Goal: Task Accomplishment & Management: Use online tool/utility

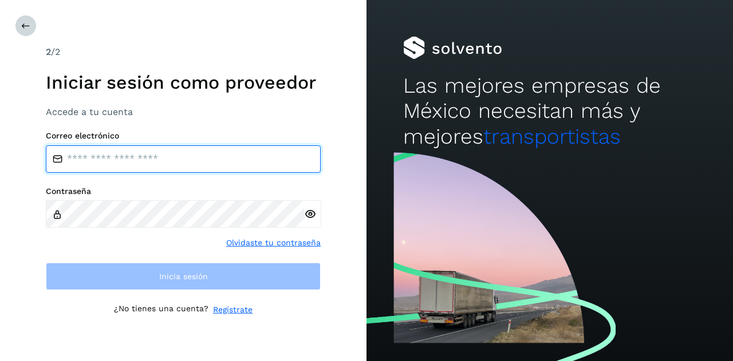
type input "**********"
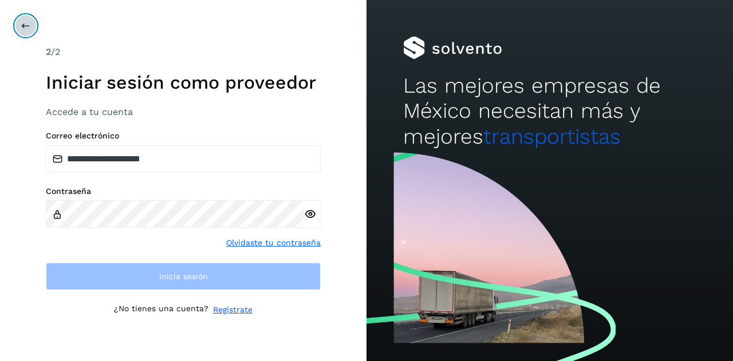
click at [20, 25] on button at bounding box center [26, 26] width 22 height 22
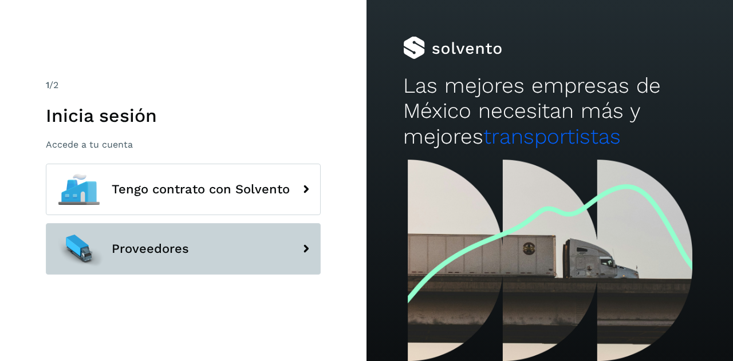
click at [194, 270] on button "Proveedores" at bounding box center [183, 249] width 275 height 52
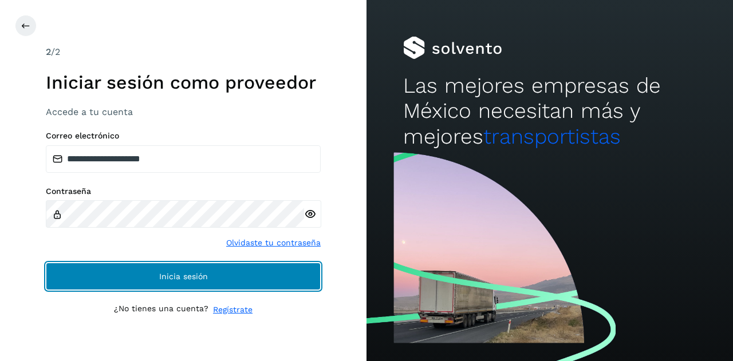
click at [172, 274] on span "Inicia sesión" at bounding box center [183, 277] width 49 height 8
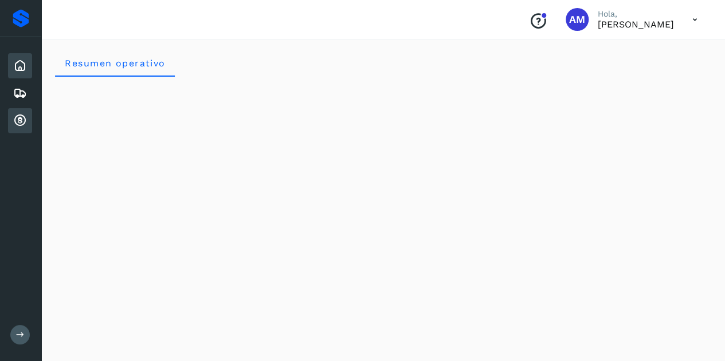
click at [24, 114] on icon at bounding box center [20, 121] width 14 height 14
click at [30, 97] on div "Embarques" at bounding box center [20, 93] width 24 height 25
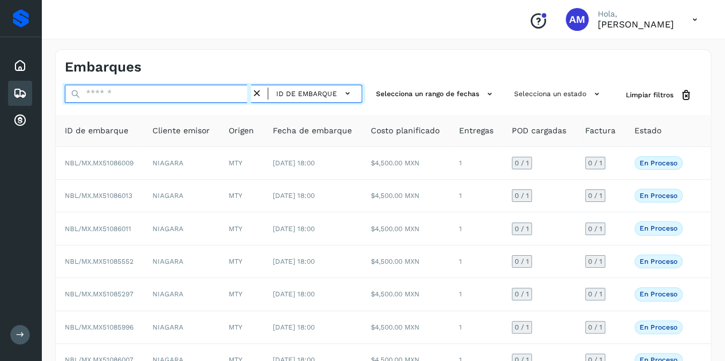
click at [91, 95] on input "text" at bounding box center [158, 94] width 186 height 18
paste input "**********"
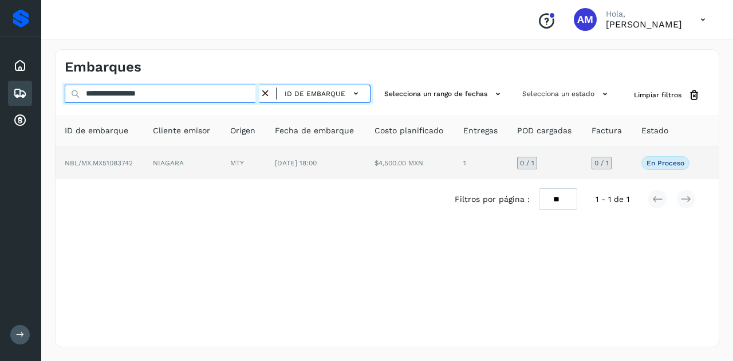
type input "**********"
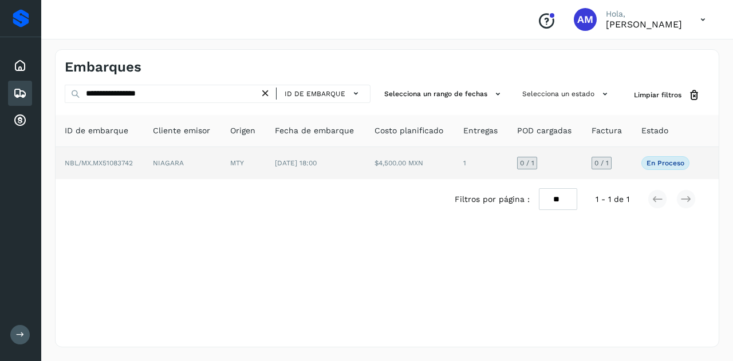
click at [160, 160] on td "NIAGARA" at bounding box center [182, 163] width 77 height 32
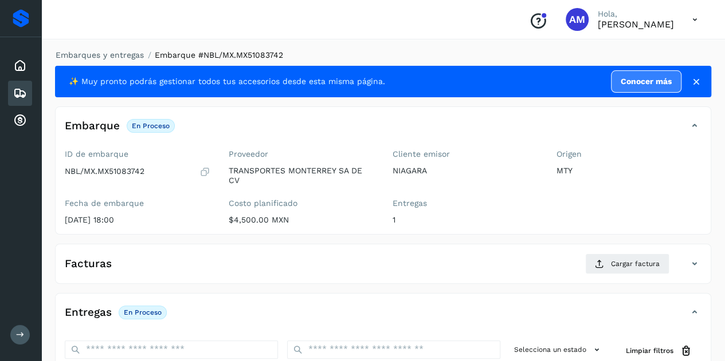
scroll to position [115, 0]
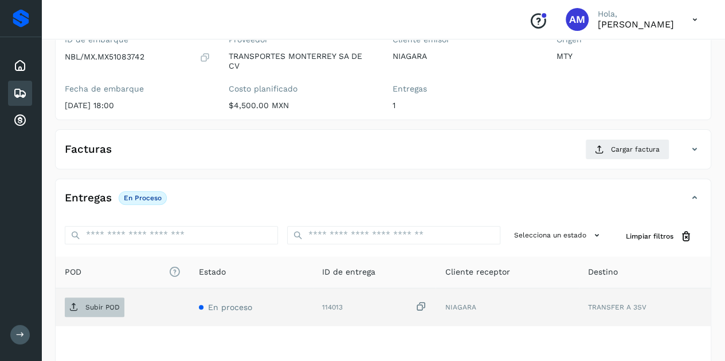
click at [104, 304] on p "Subir POD" at bounding box center [102, 308] width 34 height 8
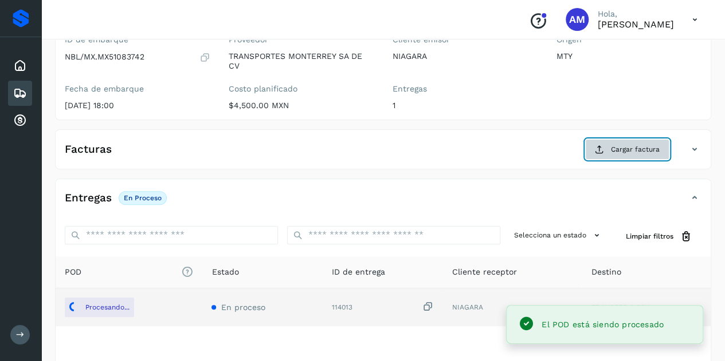
click at [611, 150] on button "Cargar factura" at bounding box center [627, 149] width 84 height 21
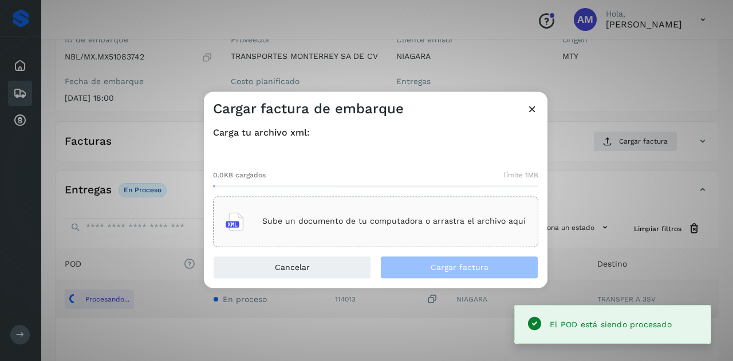
click at [367, 207] on div "Sube un documento de tu computadora o arrastra el archivo aquí" at bounding box center [376, 221] width 300 height 31
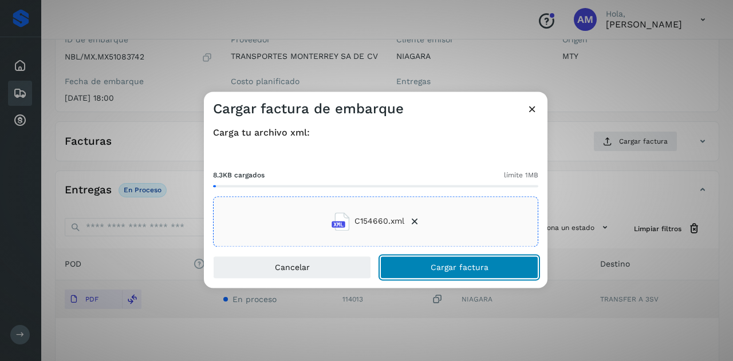
click at [458, 268] on span "Cargar factura" at bounding box center [460, 268] width 58 height 8
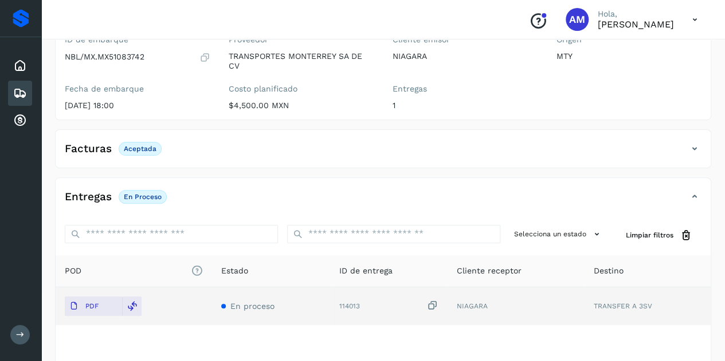
scroll to position [0, 0]
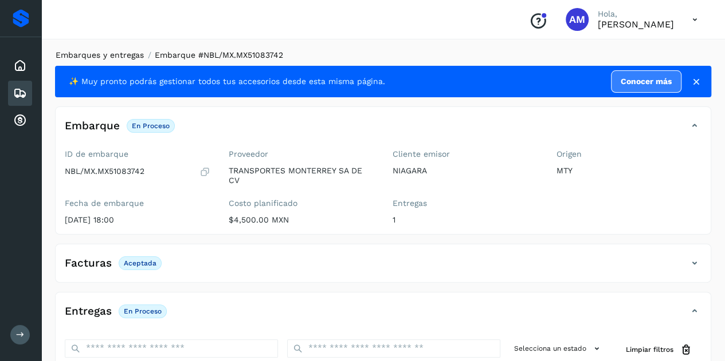
click at [117, 54] on link "Embarques y entregas" at bounding box center [100, 54] width 88 height 9
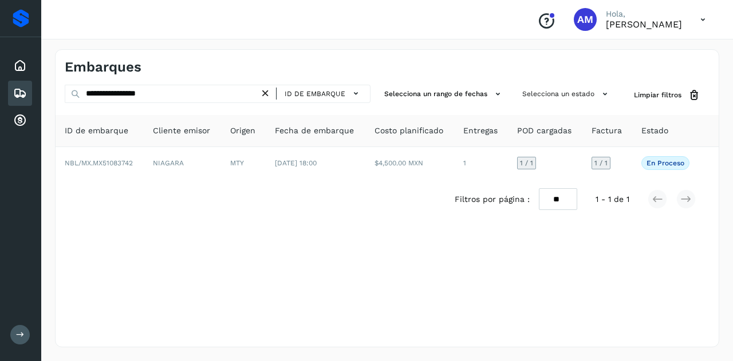
click at [265, 90] on icon at bounding box center [266, 94] width 12 height 12
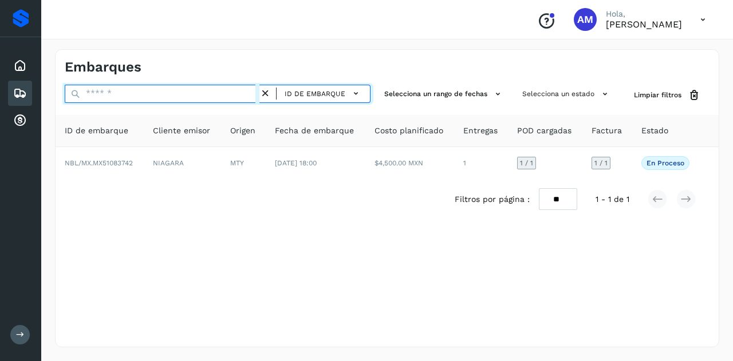
click at [242, 96] on input "text" at bounding box center [162, 94] width 195 height 18
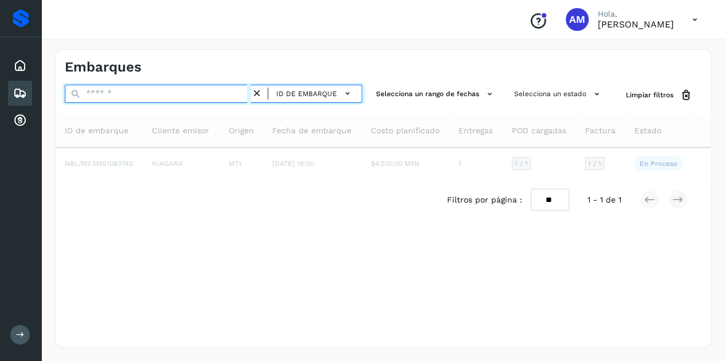
paste input "**********"
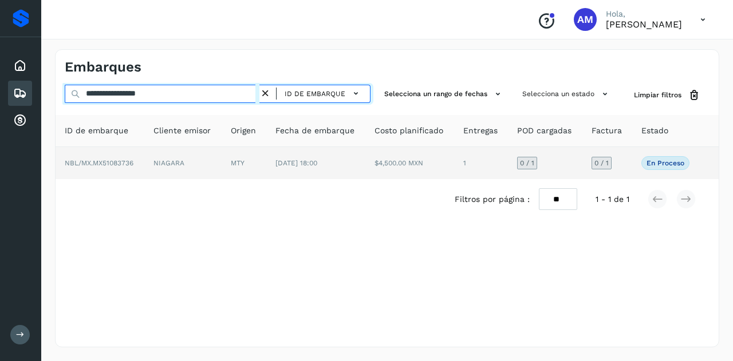
type input "**********"
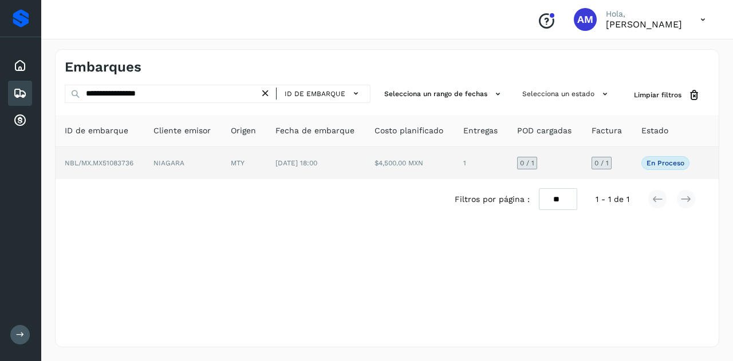
click at [241, 167] on td "MTY" at bounding box center [244, 163] width 45 height 32
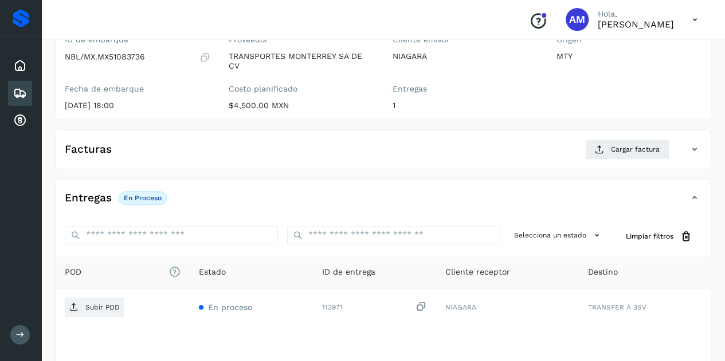
scroll to position [172, 0]
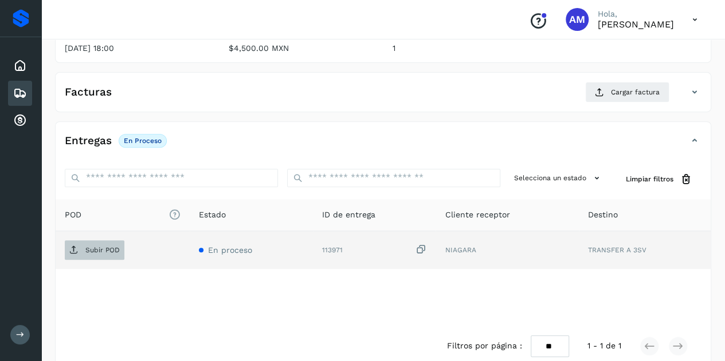
click at [110, 243] on span "Subir POD" at bounding box center [95, 250] width 60 height 18
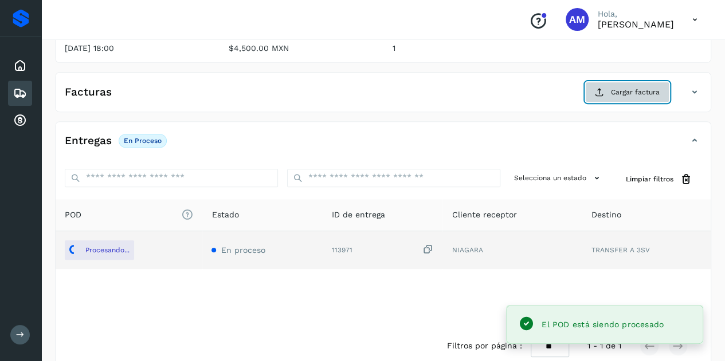
click at [611, 90] on button "Cargar factura" at bounding box center [627, 92] width 84 height 21
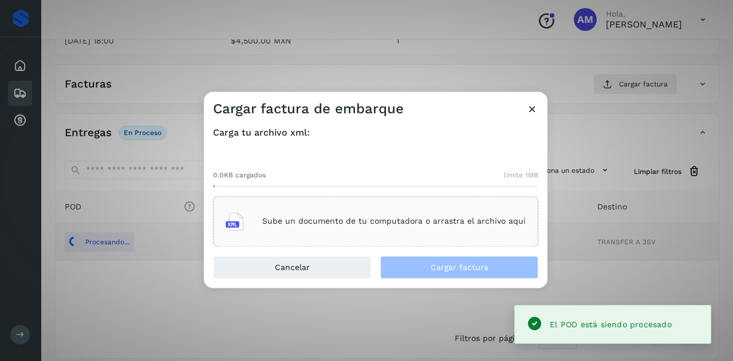
click at [411, 215] on div "Sube un documento de tu computadora o arrastra el archivo aquí" at bounding box center [376, 221] width 300 height 31
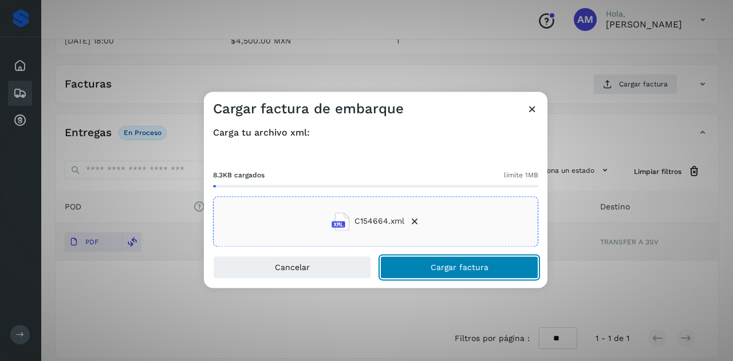
click at [421, 272] on button "Cargar factura" at bounding box center [459, 267] width 158 height 23
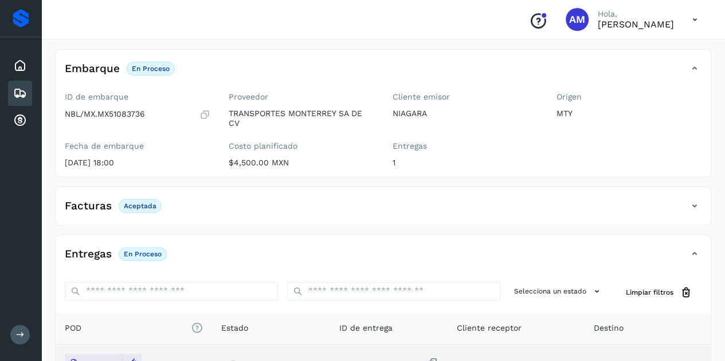
scroll to position [0, 0]
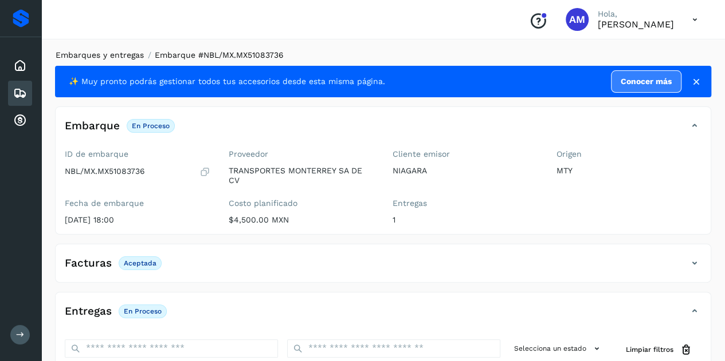
click at [85, 57] on link "Embarques y entregas" at bounding box center [100, 54] width 88 height 9
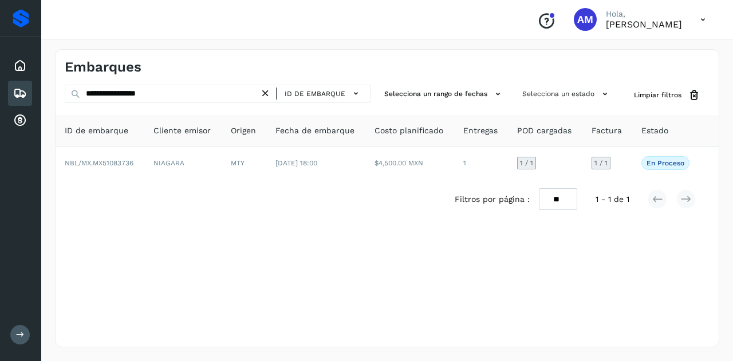
click at [269, 95] on icon at bounding box center [266, 94] width 12 height 12
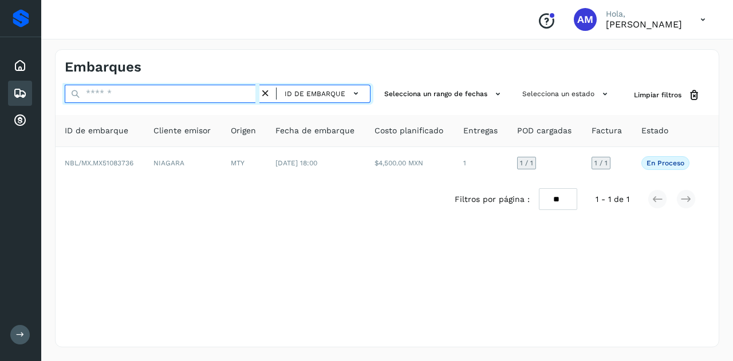
click at [209, 94] on input "text" at bounding box center [162, 94] width 195 height 18
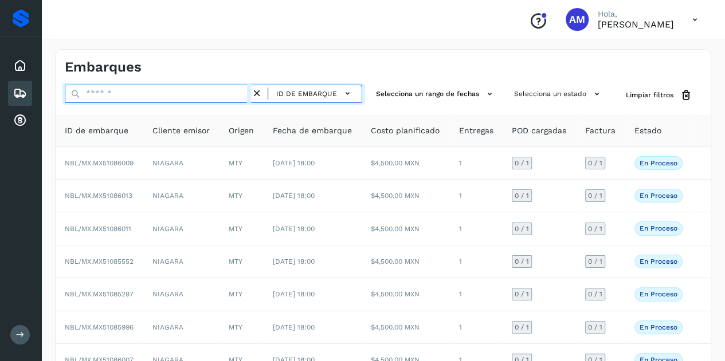
paste input "**********"
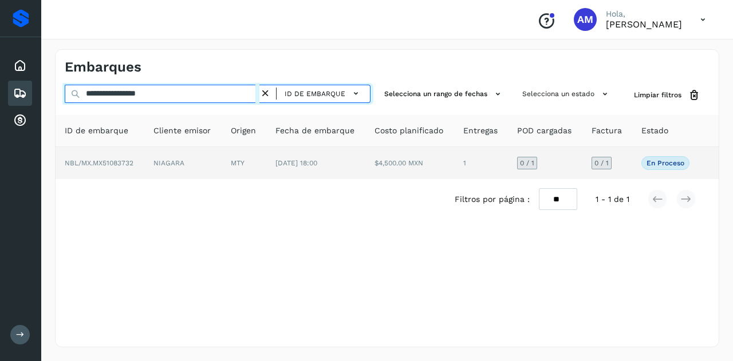
type input "**********"
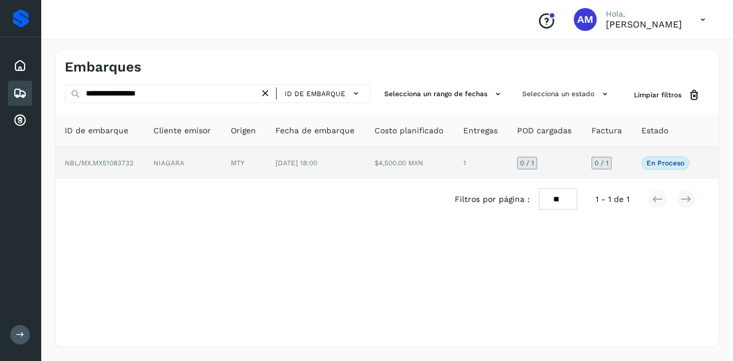
click at [212, 151] on td "NIAGARA" at bounding box center [182, 163] width 77 height 32
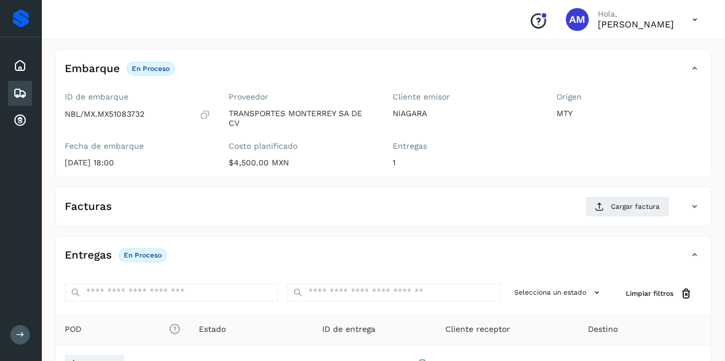
scroll to position [115, 0]
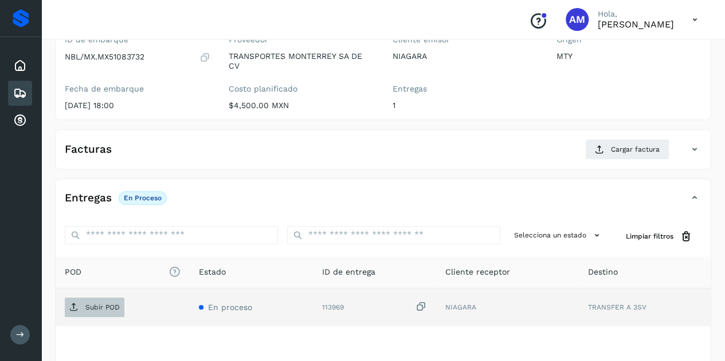
click at [103, 310] on span "Subir POD" at bounding box center [95, 307] width 60 height 18
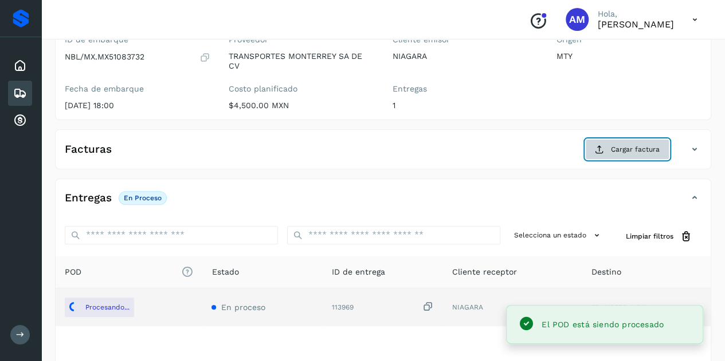
click at [593, 144] on button "Cargar factura" at bounding box center [627, 149] width 84 height 21
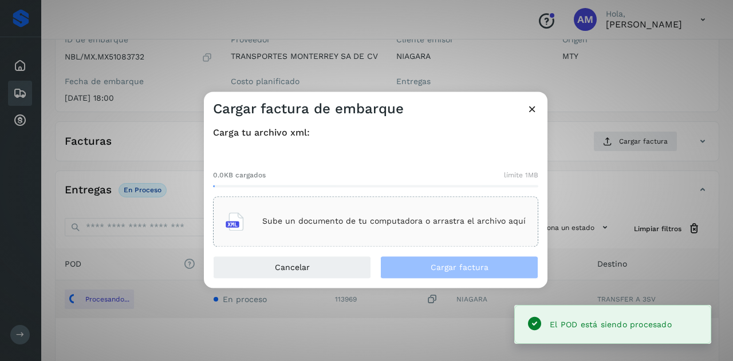
click at [421, 198] on div "Sube un documento de tu computadora o arrastra el archivo aquí" at bounding box center [375, 221] width 325 height 50
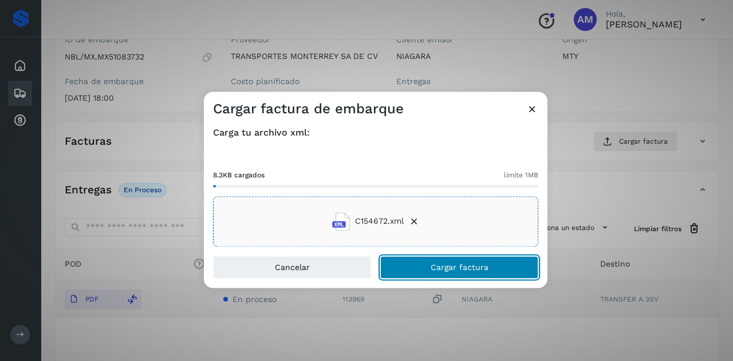
click at [412, 256] on button "Cargar factura" at bounding box center [459, 267] width 158 height 23
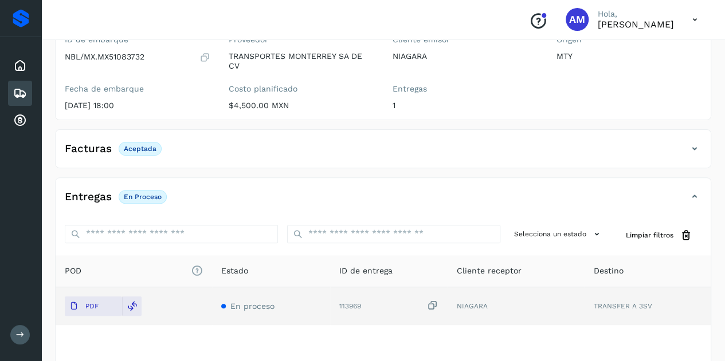
scroll to position [0, 0]
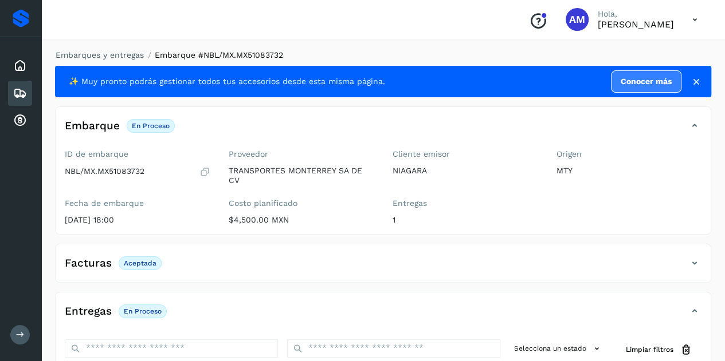
click at [136, 60] on li "Embarques y entregas" at bounding box center [96, 55] width 96 height 12
click at [135, 51] on link "Embarques y entregas" at bounding box center [100, 54] width 88 height 9
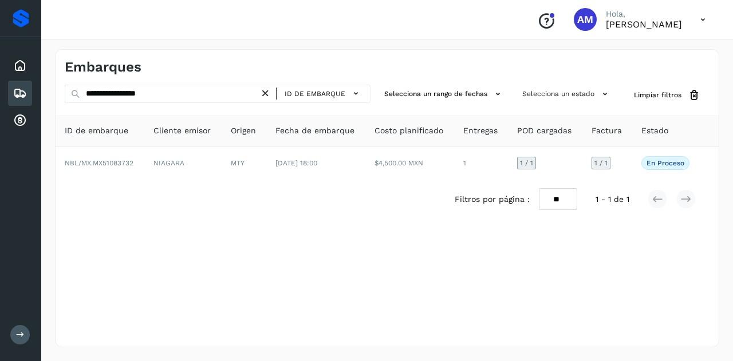
click at [265, 91] on icon at bounding box center [266, 94] width 12 height 12
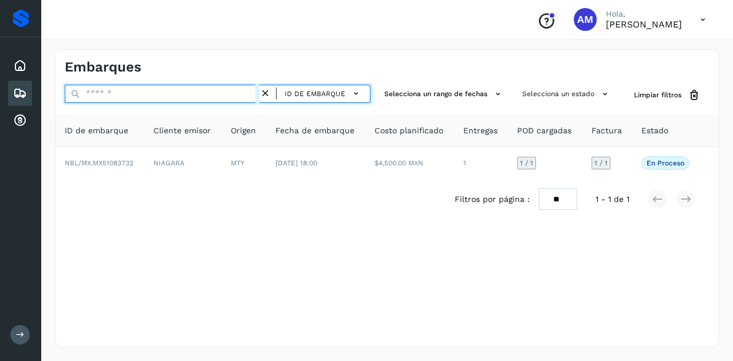
click at [253, 91] on input "text" at bounding box center [162, 94] width 195 height 18
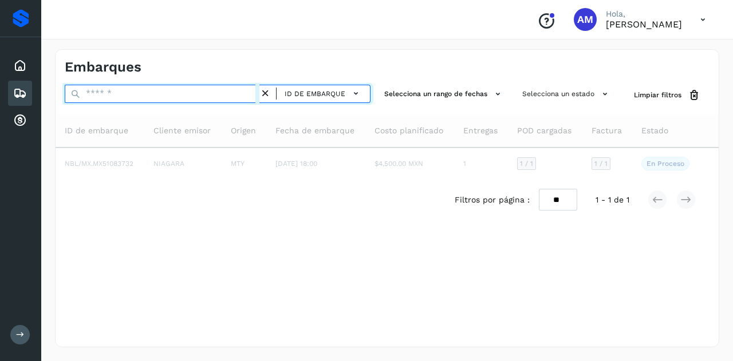
paste input "**********"
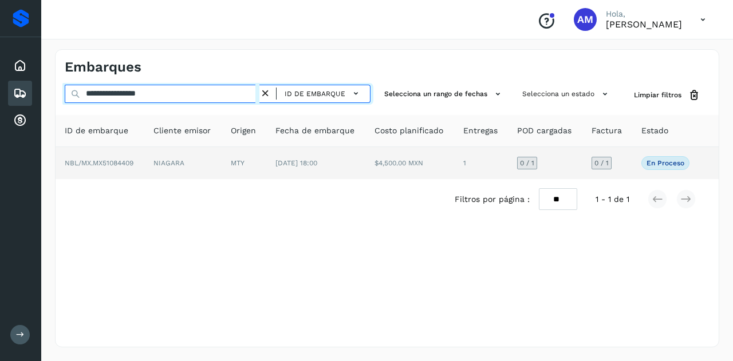
type input "**********"
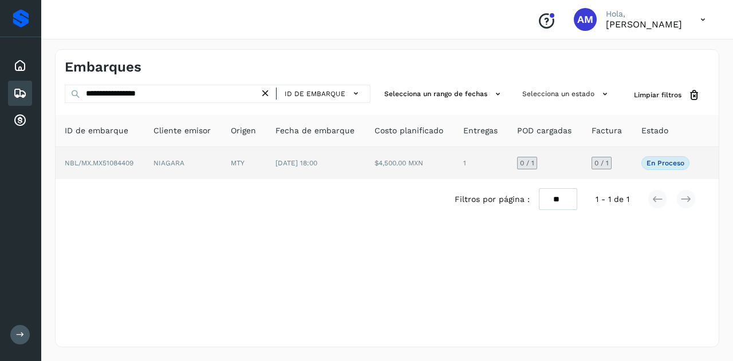
click at [234, 160] on td "MTY" at bounding box center [244, 163] width 45 height 32
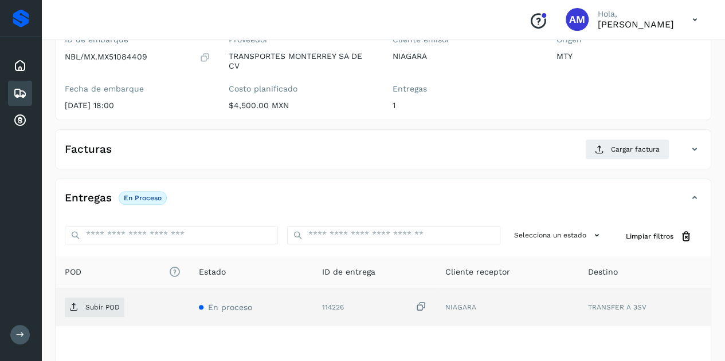
scroll to position [172, 0]
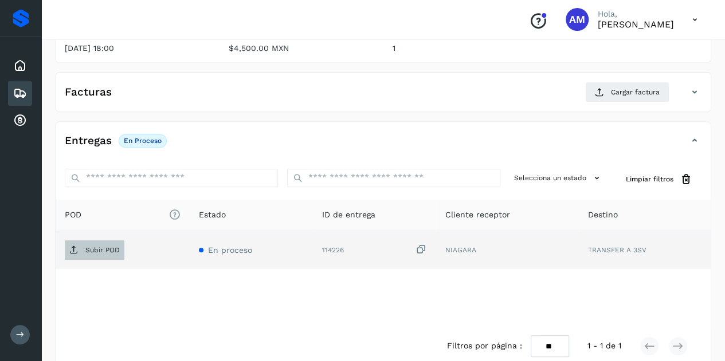
click at [102, 250] on p "Subir POD" at bounding box center [102, 250] width 34 height 8
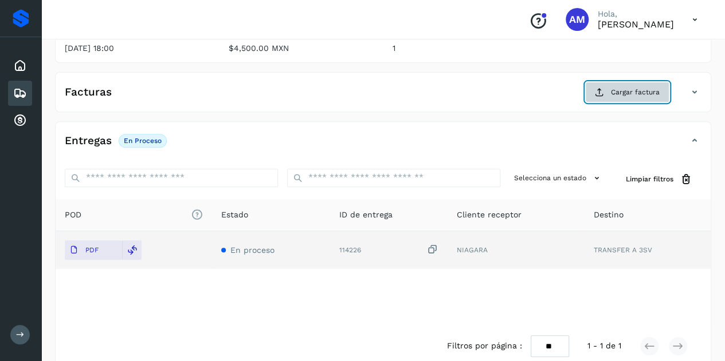
click at [640, 85] on button "Cargar factura" at bounding box center [627, 92] width 84 height 21
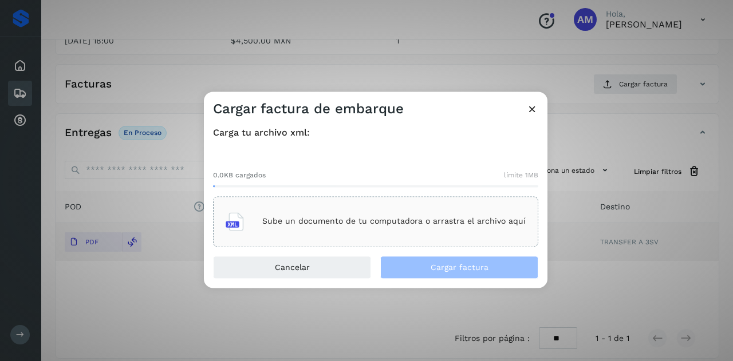
click at [364, 217] on p "Sube un documento de tu computadora o arrastra el archivo aquí" at bounding box center [394, 222] width 264 height 10
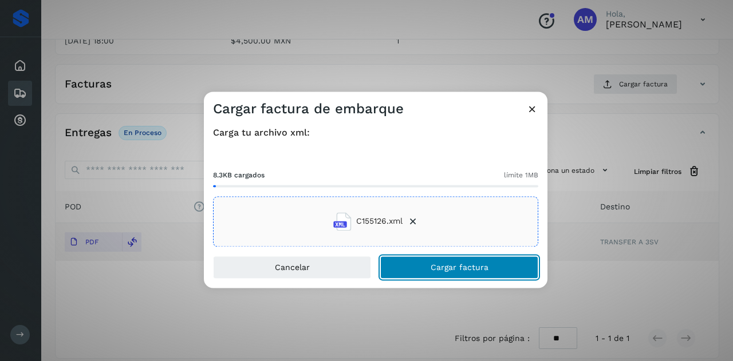
drag, startPoint x: 364, startPoint y: 217, endPoint x: 417, endPoint y: 258, distance: 66.9
click at [417, 258] on button "Cargar factura" at bounding box center [459, 267] width 158 height 23
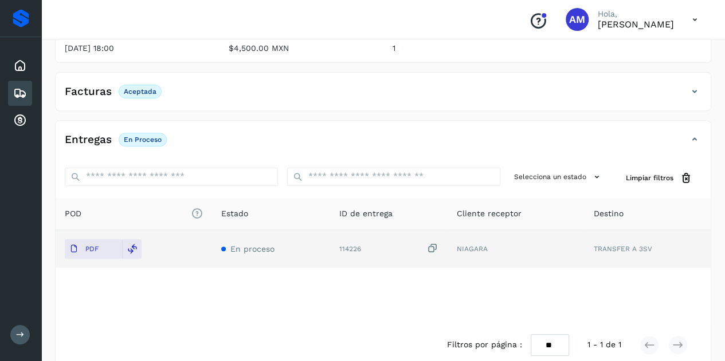
scroll to position [0, 0]
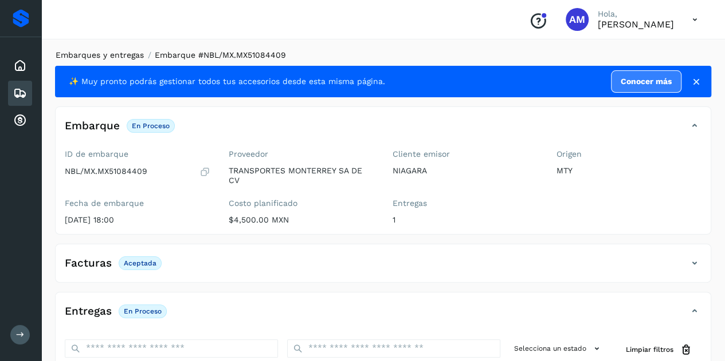
click at [115, 53] on link "Embarques y entregas" at bounding box center [100, 54] width 88 height 9
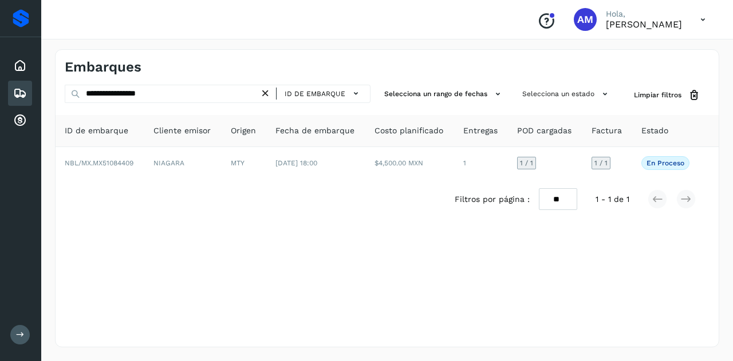
click at [266, 96] on icon at bounding box center [266, 94] width 12 height 12
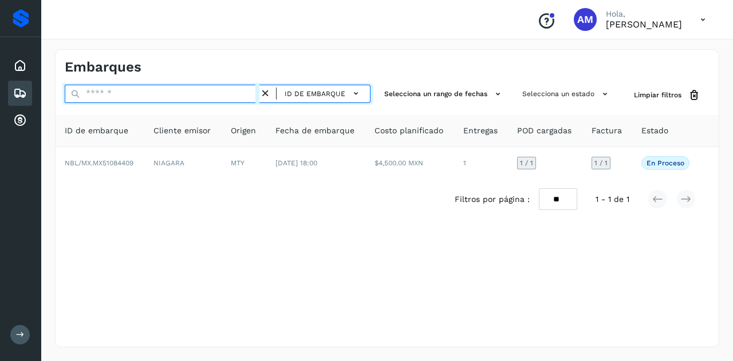
click at [218, 96] on input "text" at bounding box center [162, 94] width 195 height 18
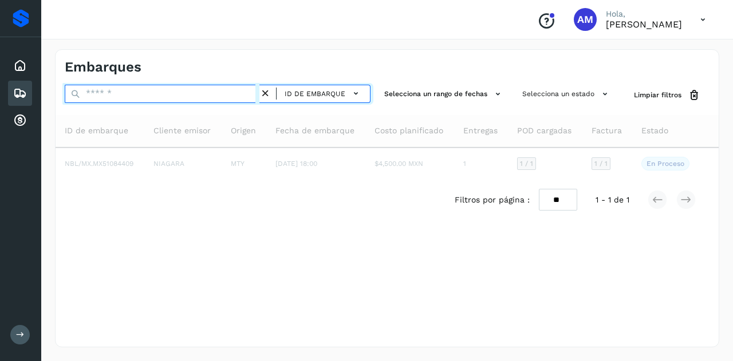
paste input "**********"
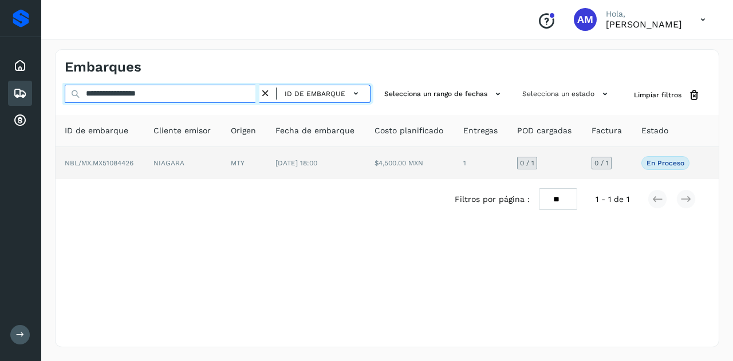
type input "**********"
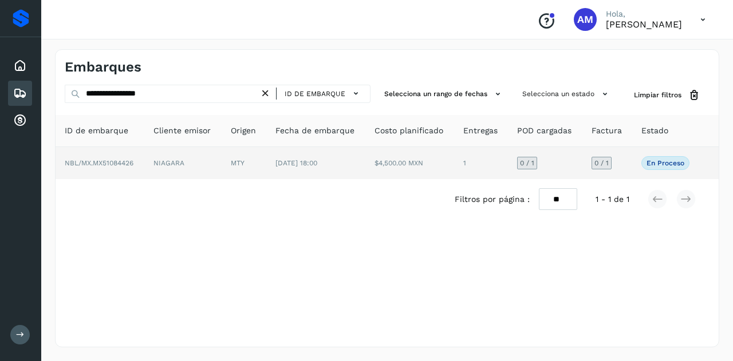
click at [171, 167] on td "NIAGARA" at bounding box center [182, 163] width 77 height 32
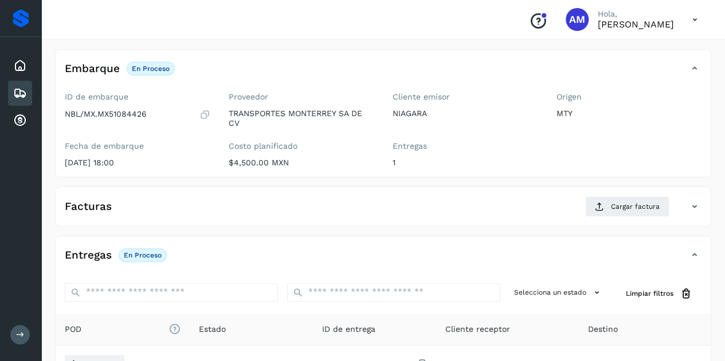
scroll to position [189, 0]
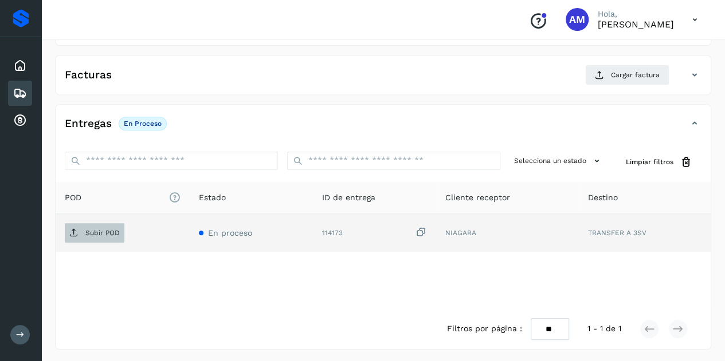
click at [96, 231] on p "Subir POD" at bounding box center [102, 233] width 34 height 8
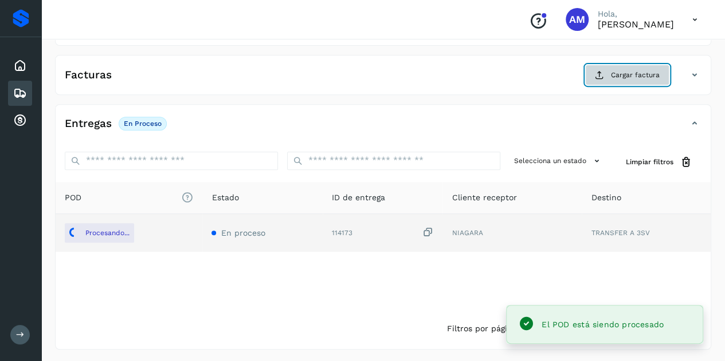
click at [640, 73] on span "Cargar factura" at bounding box center [635, 75] width 49 height 10
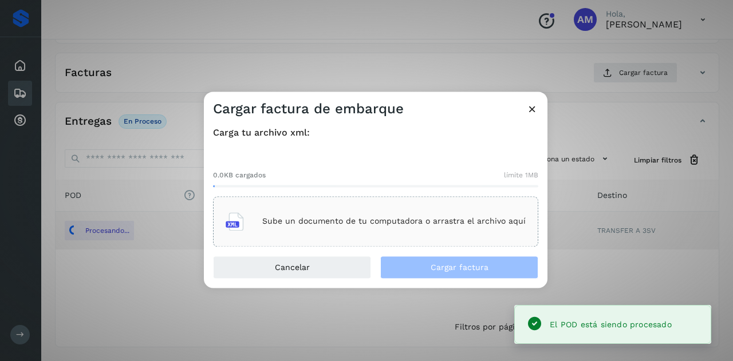
click at [409, 219] on p "Sube un documento de tu computadora o arrastra el archivo aquí" at bounding box center [394, 222] width 264 height 10
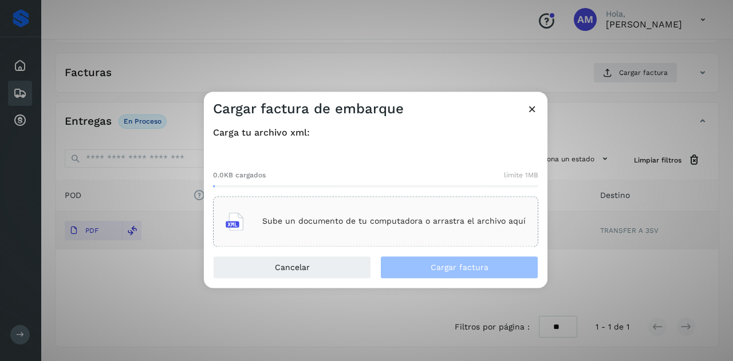
click at [529, 105] on icon at bounding box center [532, 109] width 12 height 12
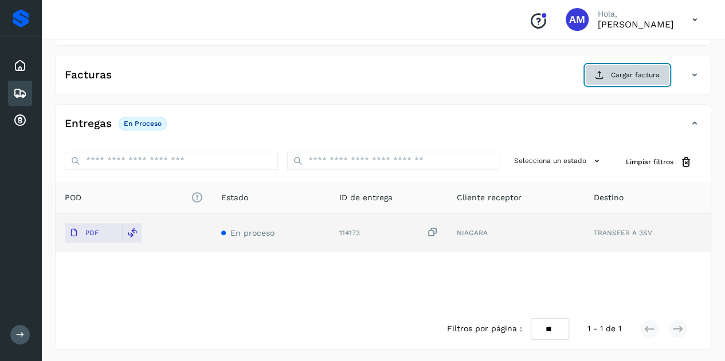
click at [642, 72] on span "Cargar factura" at bounding box center [635, 75] width 49 height 10
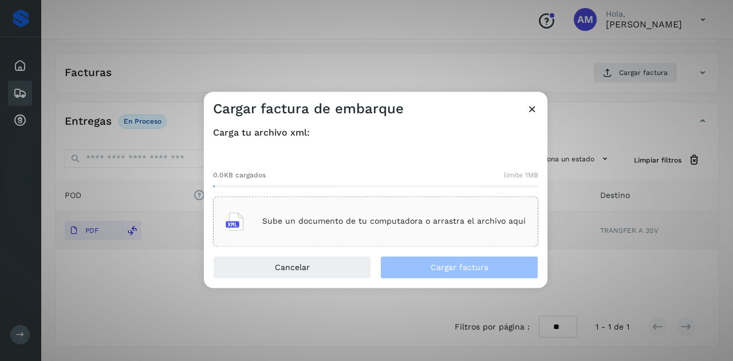
click at [377, 201] on div "Sube un documento de tu computadora o arrastra el archivo aquí" at bounding box center [375, 221] width 325 height 50
click at [534, 107] on icon at bounding box center [532, 109] width 12 height 12
